Goal: Task Accomplishment & Management: Manage account settings

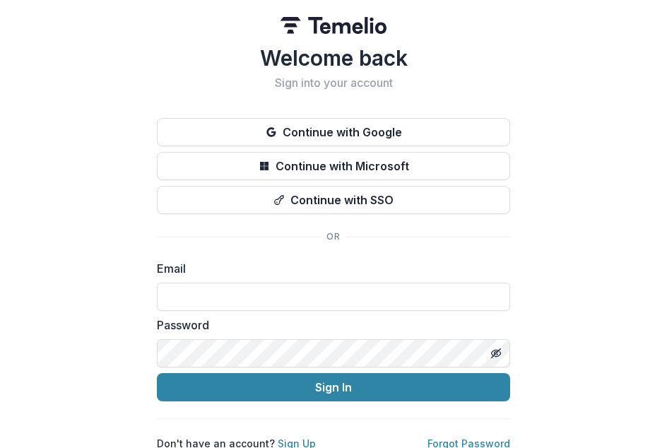
click at [38, 90] on div "Welcome back Sign into your account Continue with Google Continue with Microsof…" at bounding box center [333, 225] width 667 height 451
drag, startPoint x: 30, startPoint y: 90, endPoint x: -103, endPoint y: 90, distance: 133.5
click at [0, 90] on html "Welcome back Sign into your account Continue with Google Continue with Microsof…" at bounding box center [333, 224] width 667 height 448
